Goal: Task Accomplishment & Management: Manage account settings

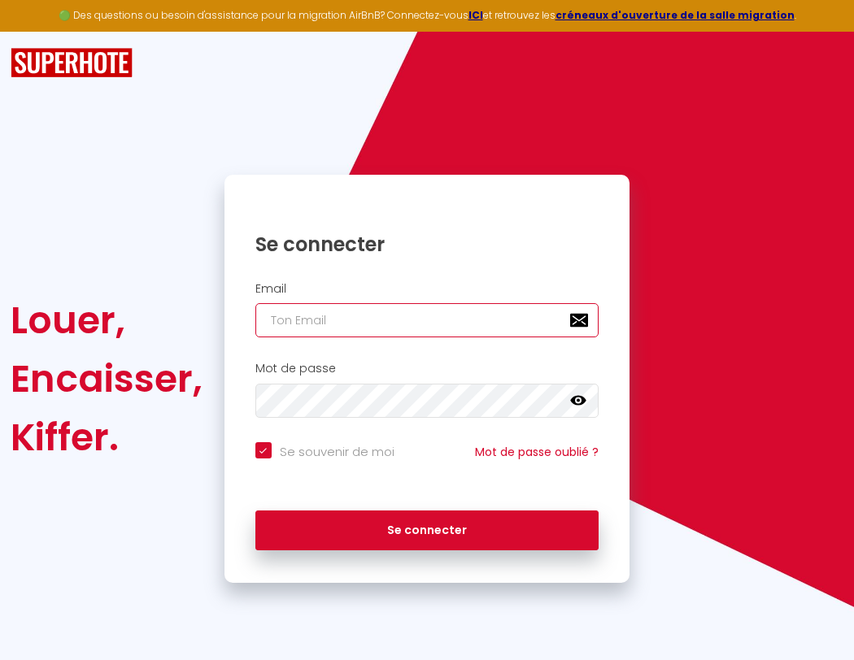
type input "s"
checkbox input "true"
type input "su"
checkbox input "true"
type input "sup"
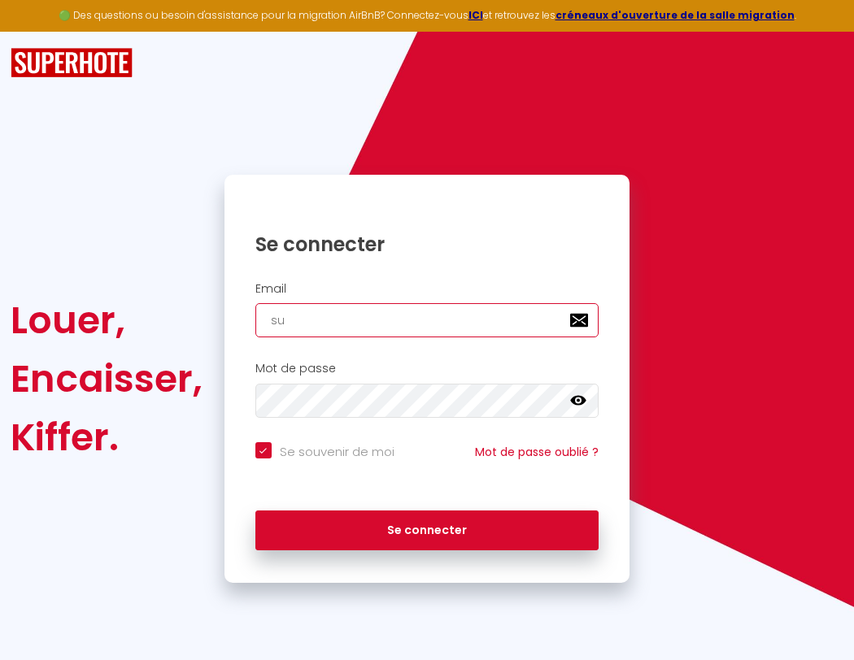
checkbox input "true"
type input "supe"
checkbox input "true"
type input "super"
checkbox input "true"
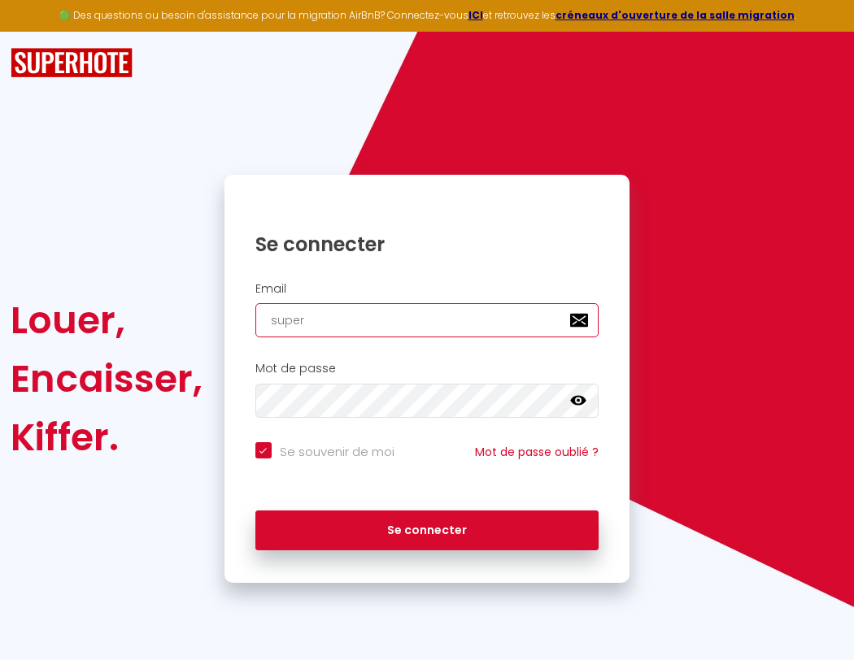
type input "superb"
checkbox input "true"
type input "superbo"
checkbox input "true"
type input "s"
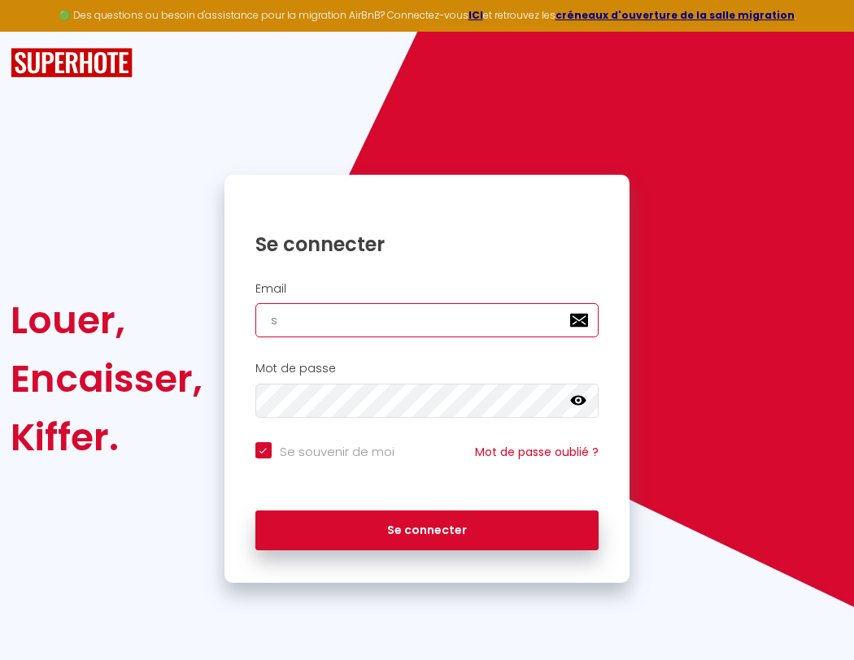
checkbox input "true"
type input "superbor"
checkbox input "true"
type input "su"
checkbox input "true"
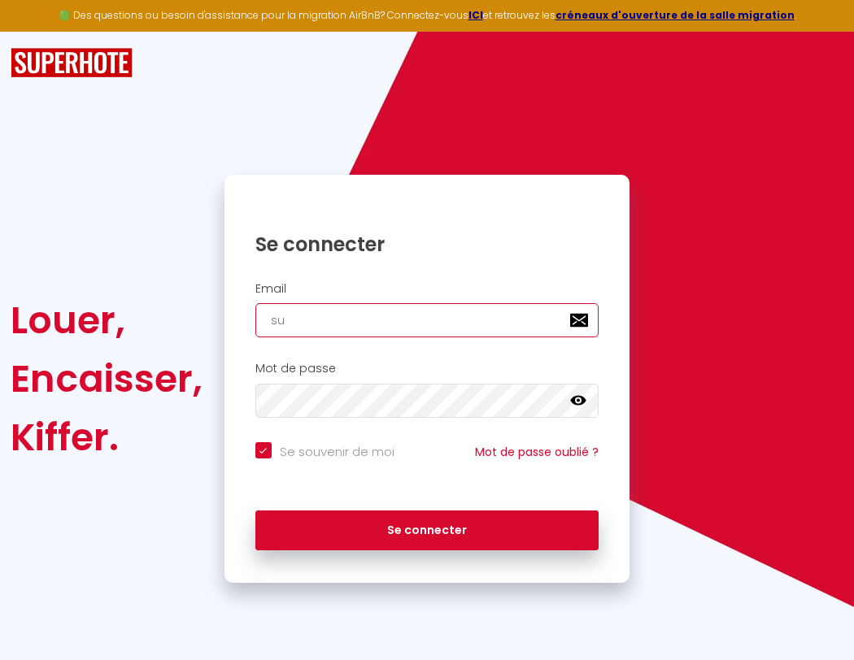
type input "superbord"
checkbox input "true"
type input "sup"
checkbox input "true"
type input "supe"
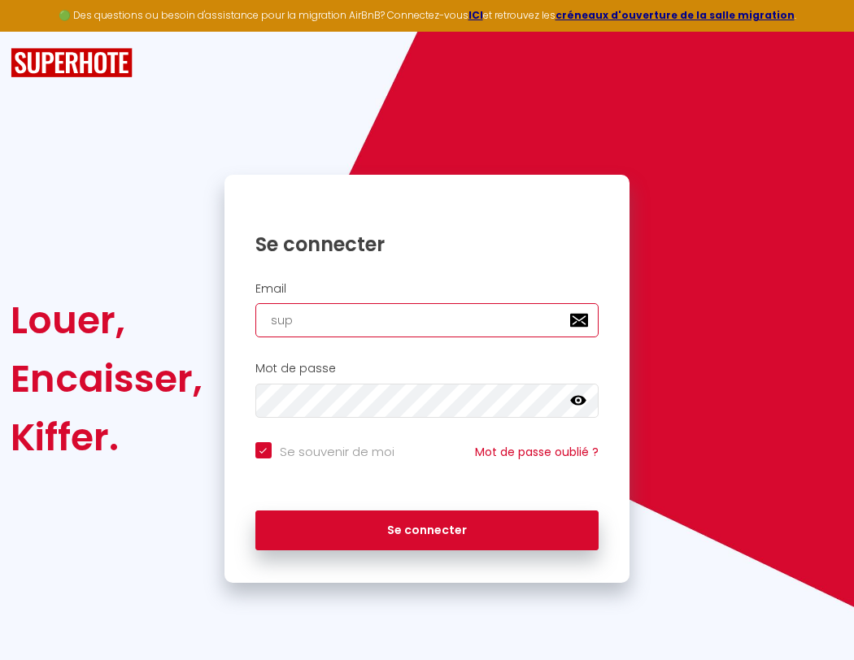
checkbox input "true"
type input "super"
checkbox input "true"
type input "superb"
checkbox input "true"
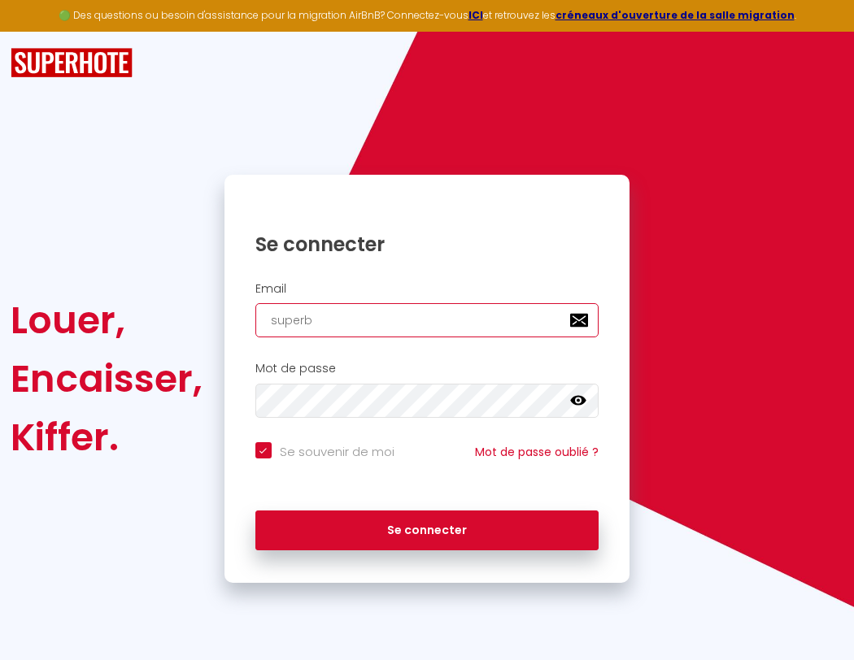
type input "s"
checkbox input "true"
type input "su"
checkbox input "true"
type input "sup"
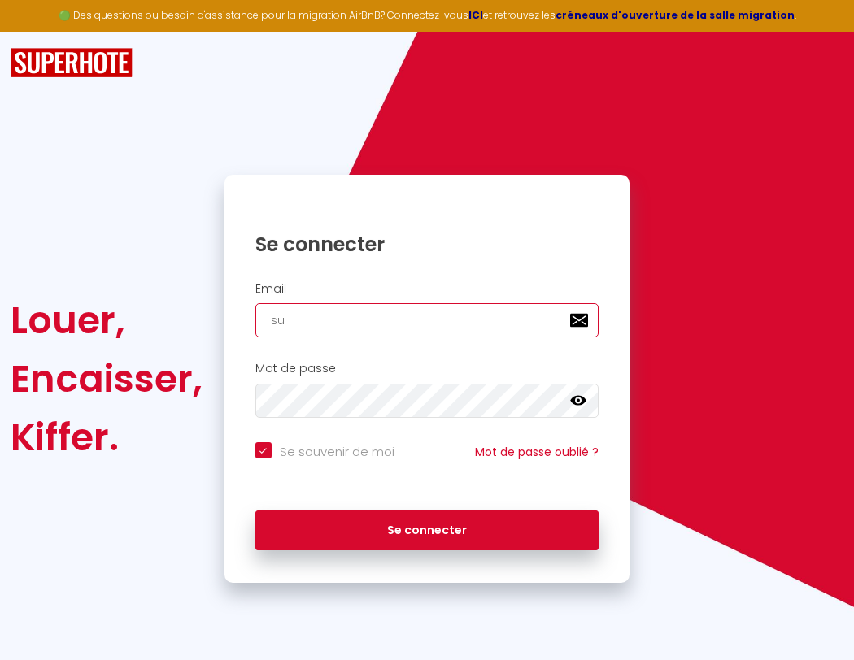
checkbox input "true"
type input "supe"
checkbox input "true"
type input "super"
checkbox input "true"
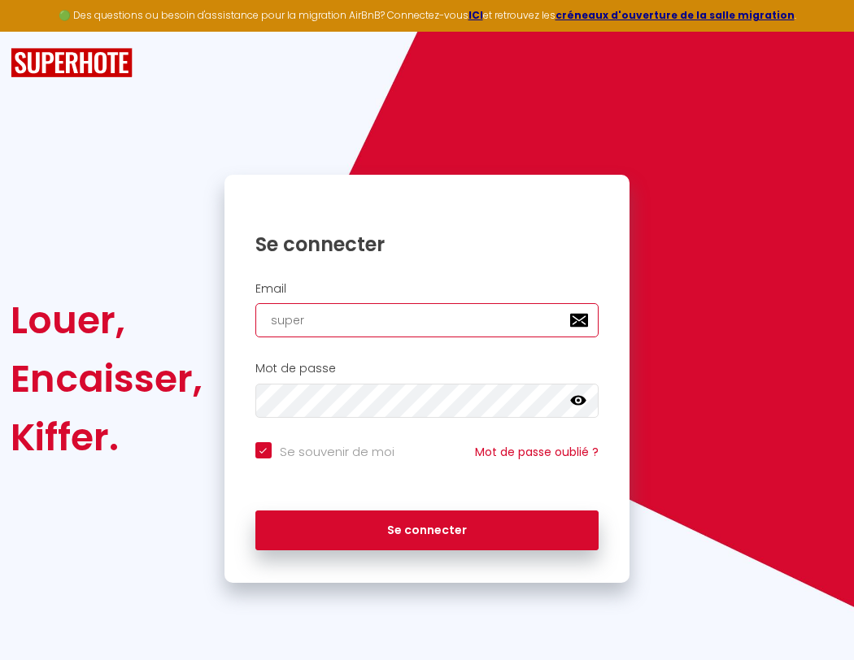
type input "superb"
checkbox input "true"
